Goal: Information Seeking & Learning: Learn about a topic

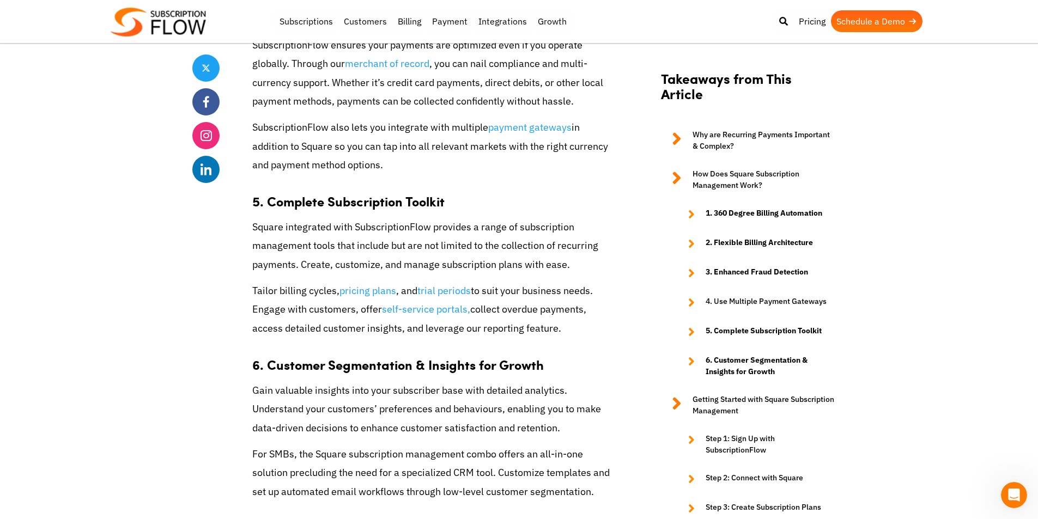
scroll to position [2016, 0]
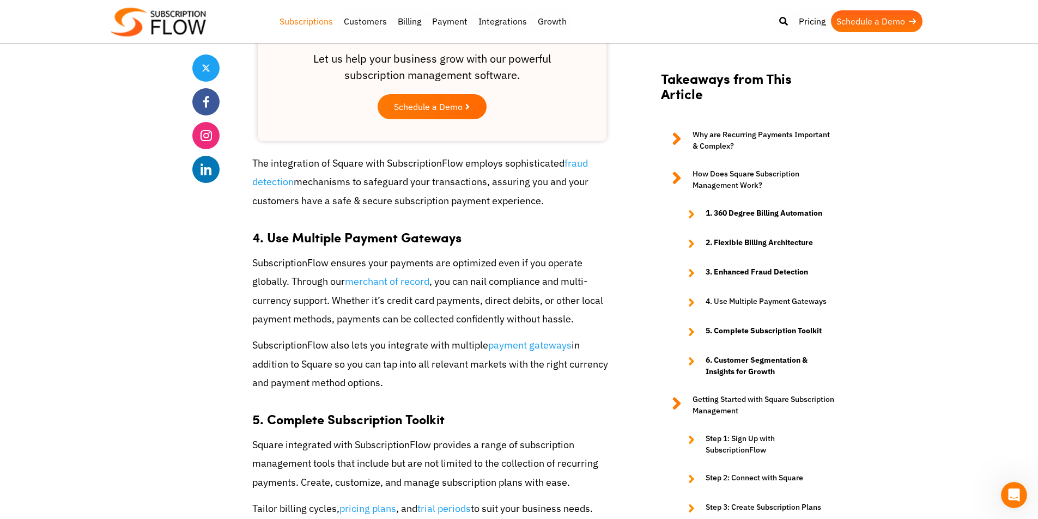
click at [302, 19] on link "Subscriptions" at bounding box center [306, 21] width 64 height 22
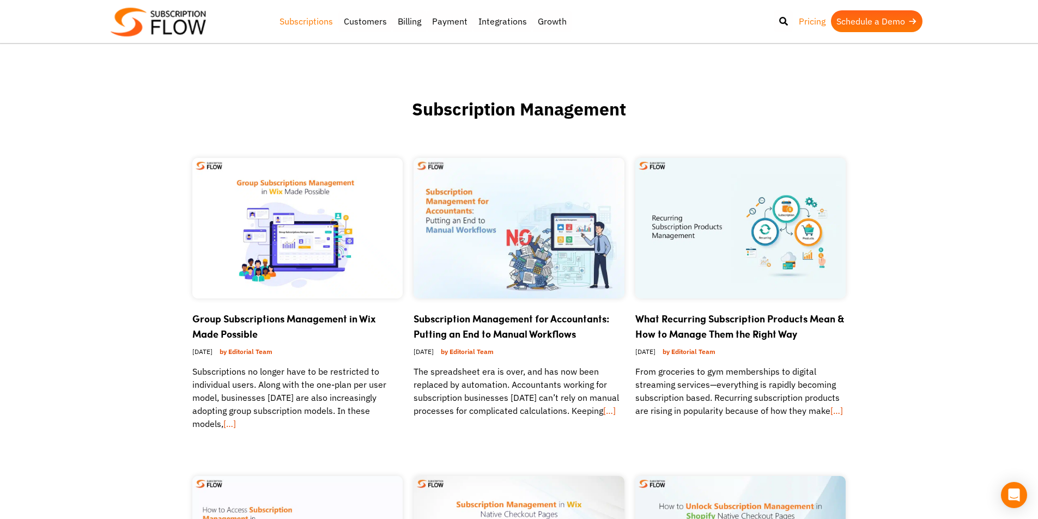
click at [812, 22] on link "Pricing" at bounding box center [812, 21] width 38 height 22
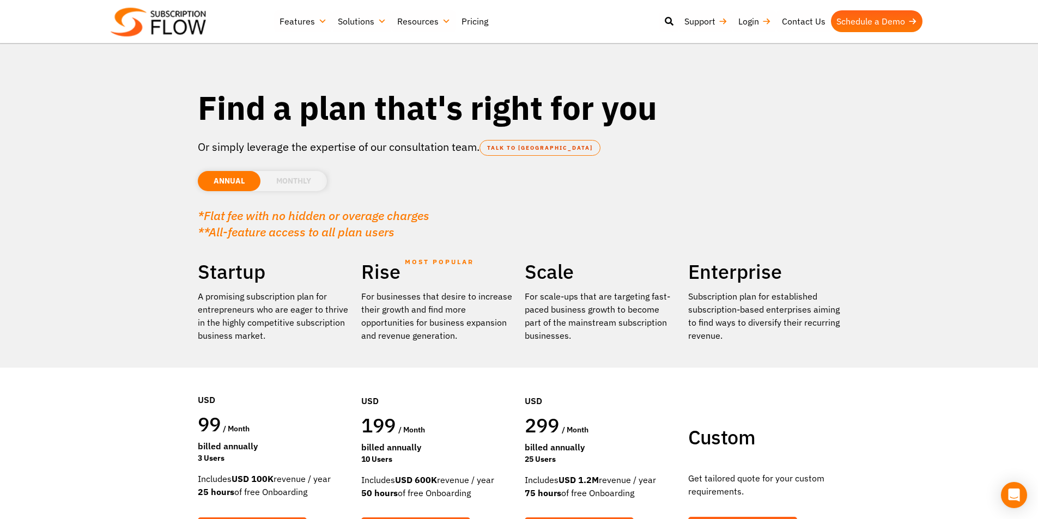
click at [297, 179] on li "MONTHLY" at bounding box center [293, 181] width 66 height 20
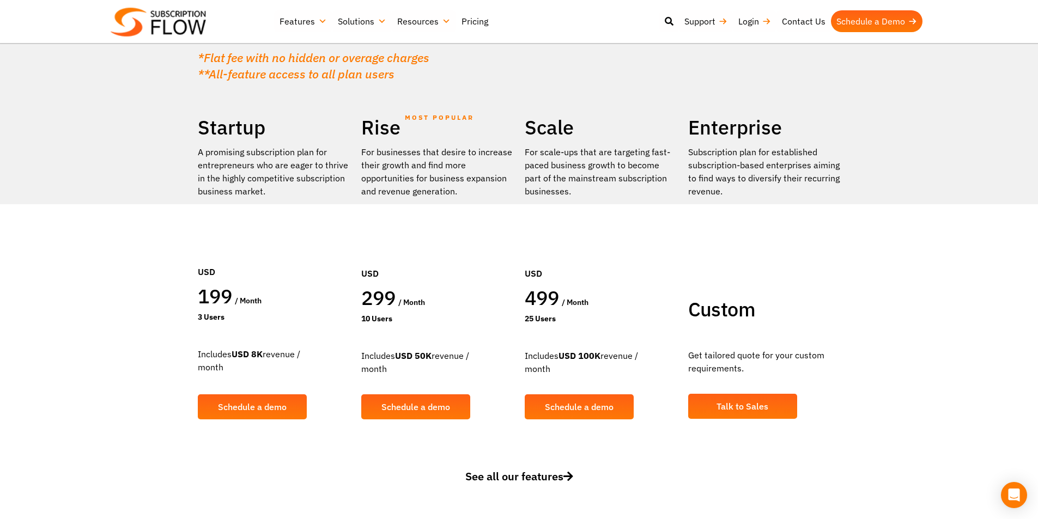
scroll to position [163, 0]
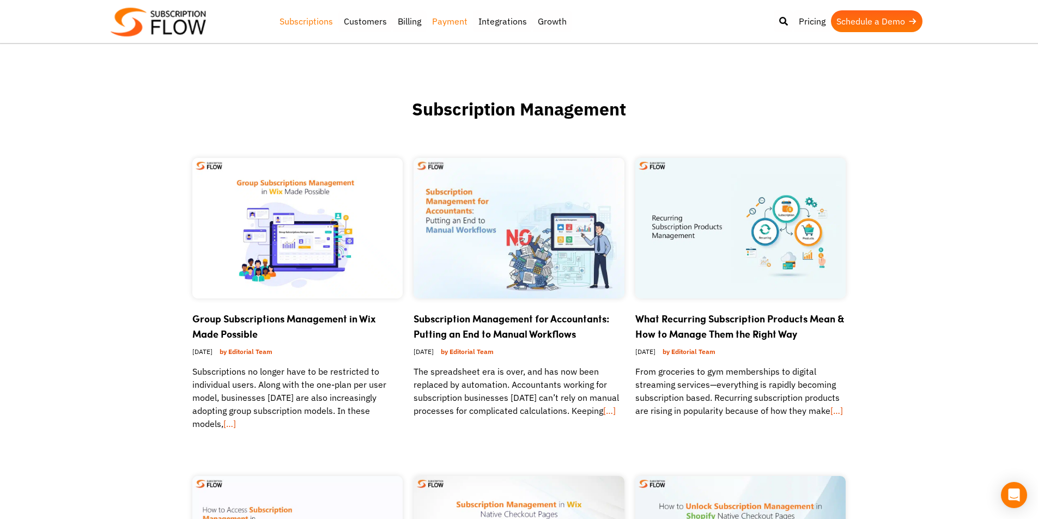
click at [451, 19] on link "Payment" at bounding box center [450, 21] width 46 height 22
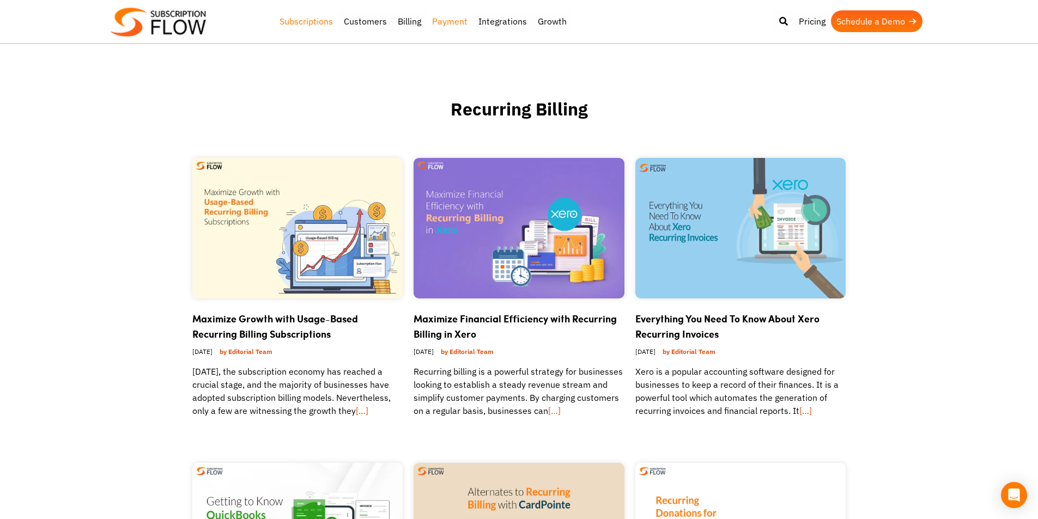
click at [304, 21] on link "Subscriptions" at bounding box center [306, 21] width 64 height 22
